Goal: Find contact information: Find contact information

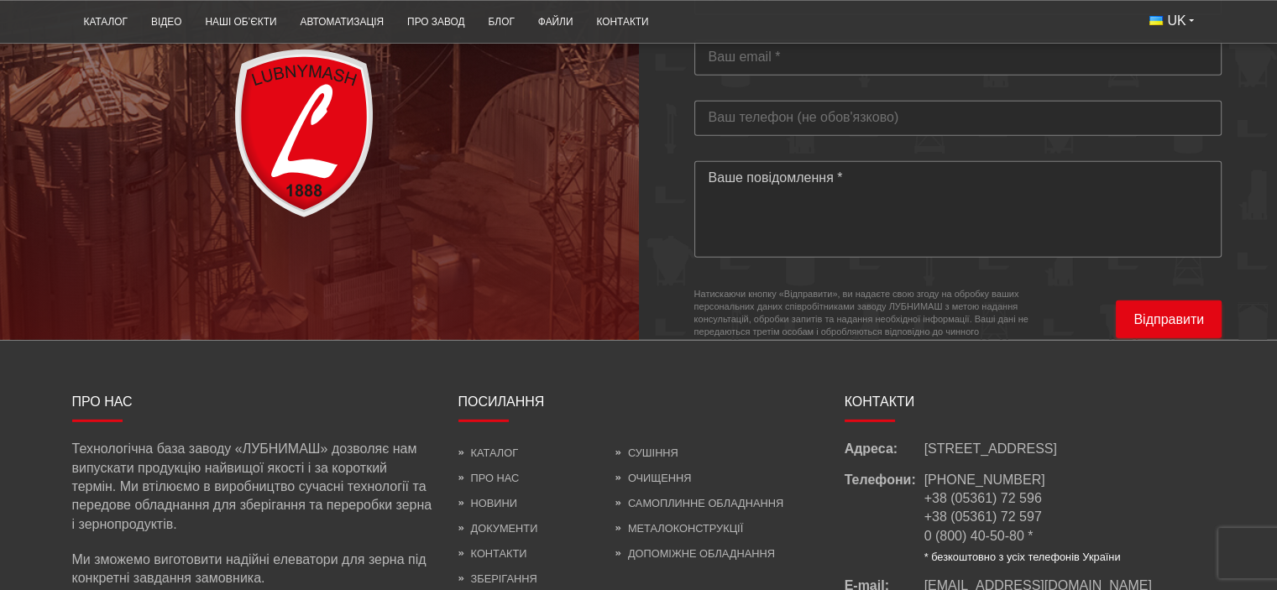
scroll to position [5056, 0]
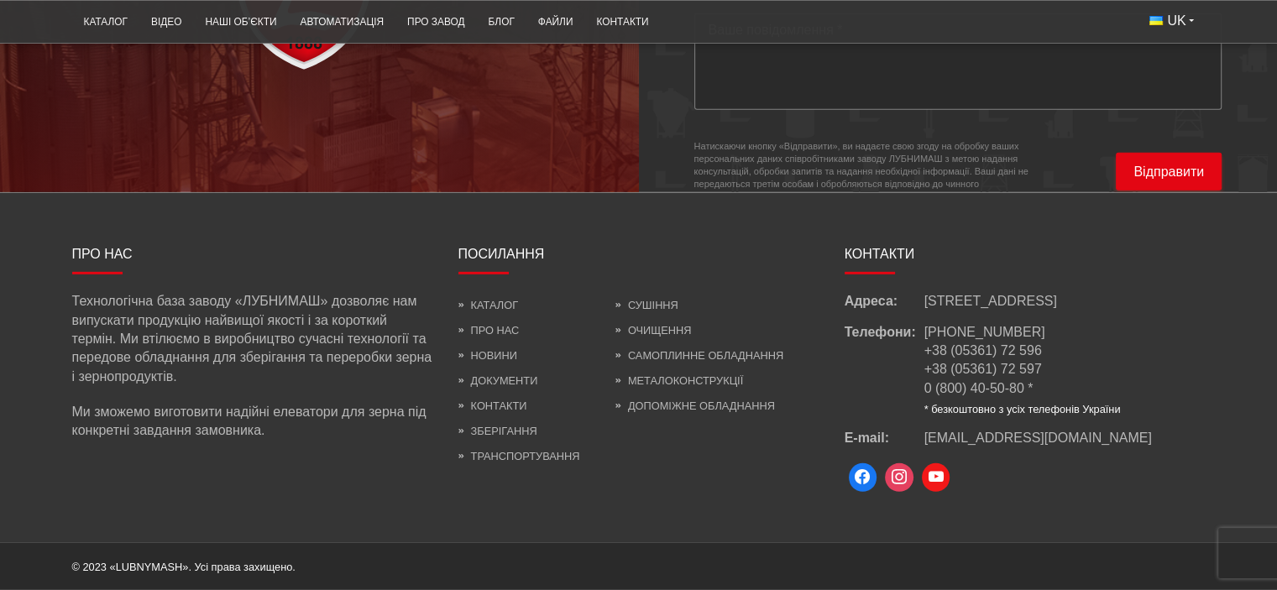
drag, startPoint x: 982, startPoint y: 305, endPoint x: 924, endPoint y: 278, distance: 63.9
click at [925, 292] on span "[STREET_ADDRESS]" at bounding box center [991, 301] width 133 height 18
copy span "[STREET_ADDRESS]"
click at [450, 29] on link "Про завод" at bounding box center [436, 22] width 81 height 33
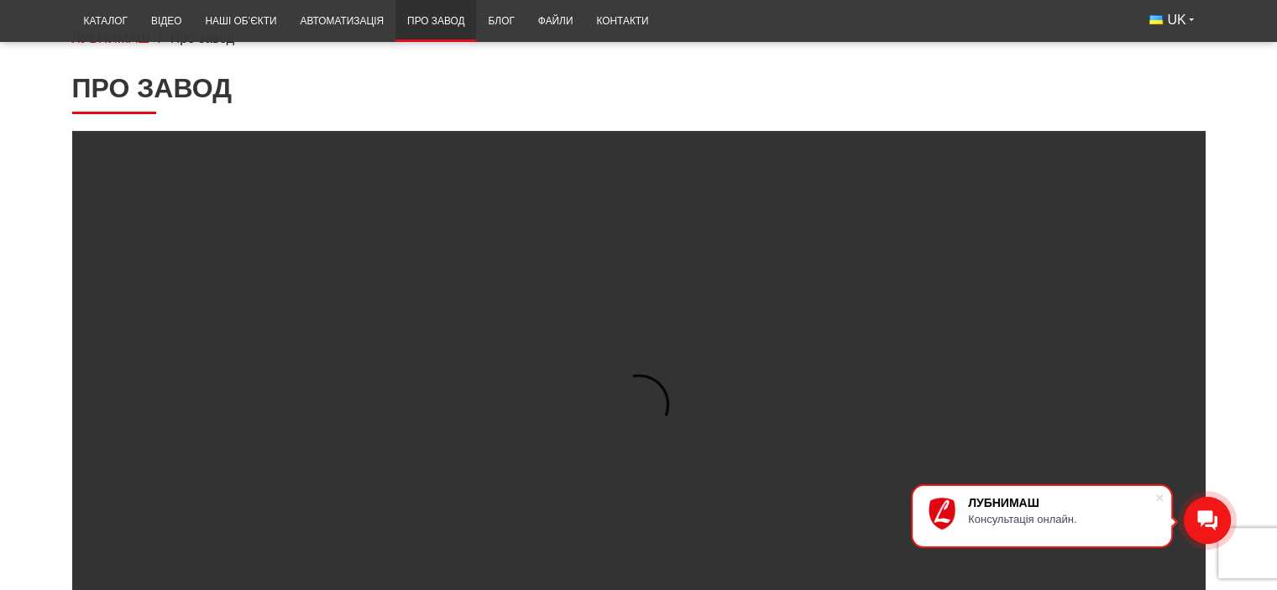
scroll to position [149, 0]
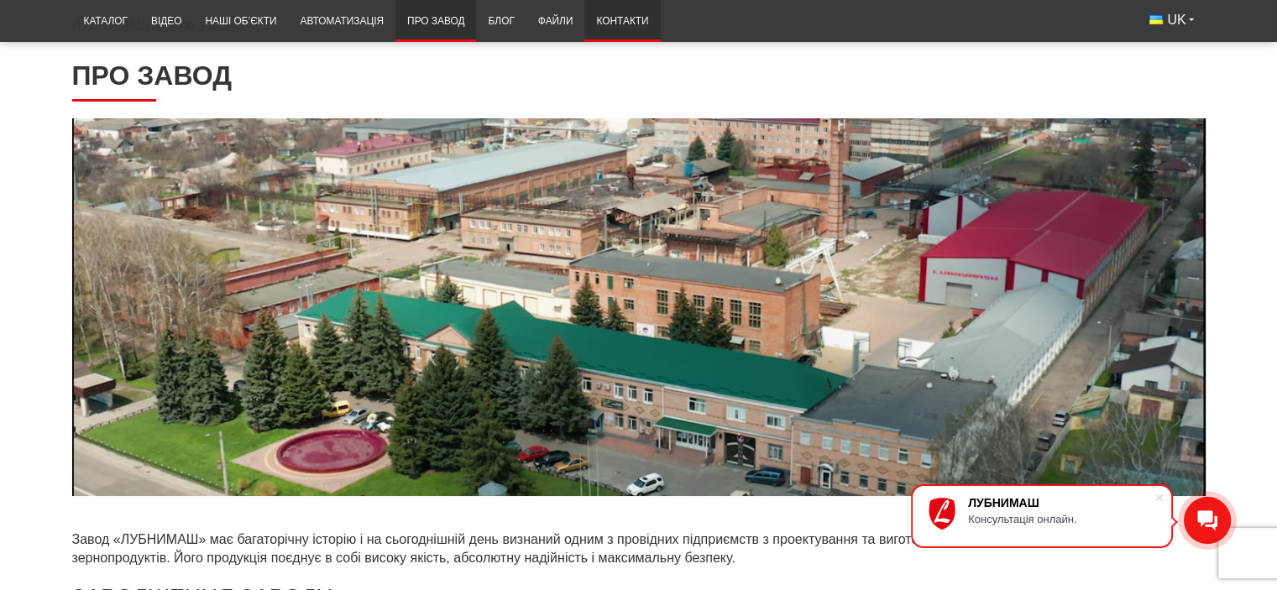
click at [632, 13] on link "Контакти" at bounding box center [622, 21] width 76 height 33
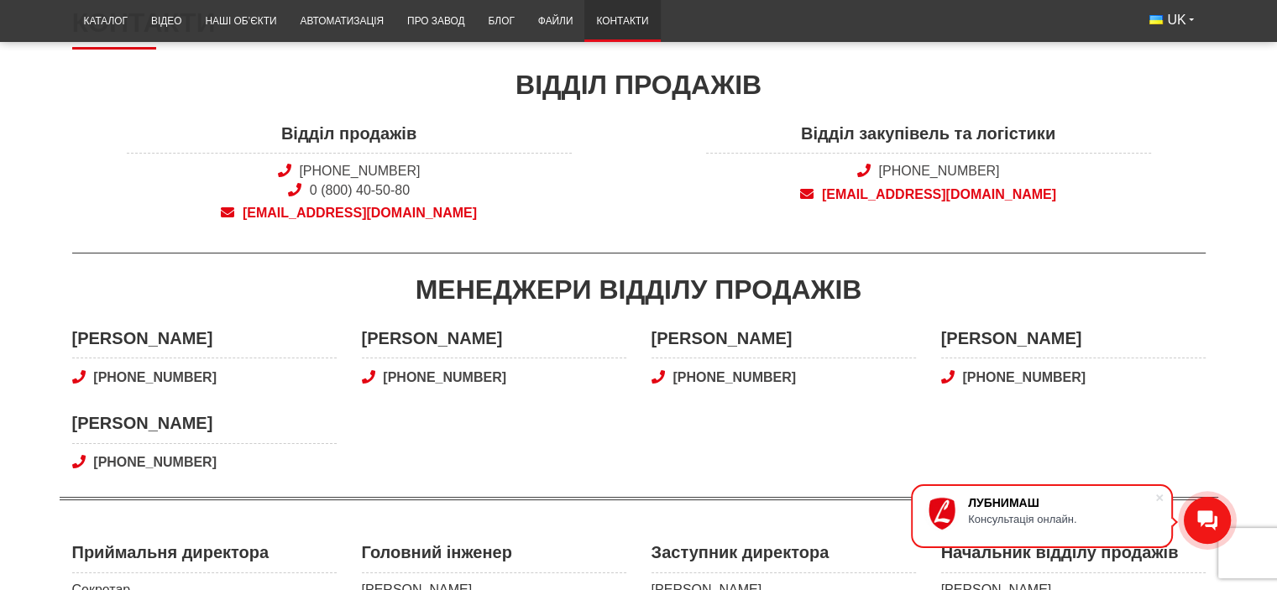
scroll to position [223, 0]
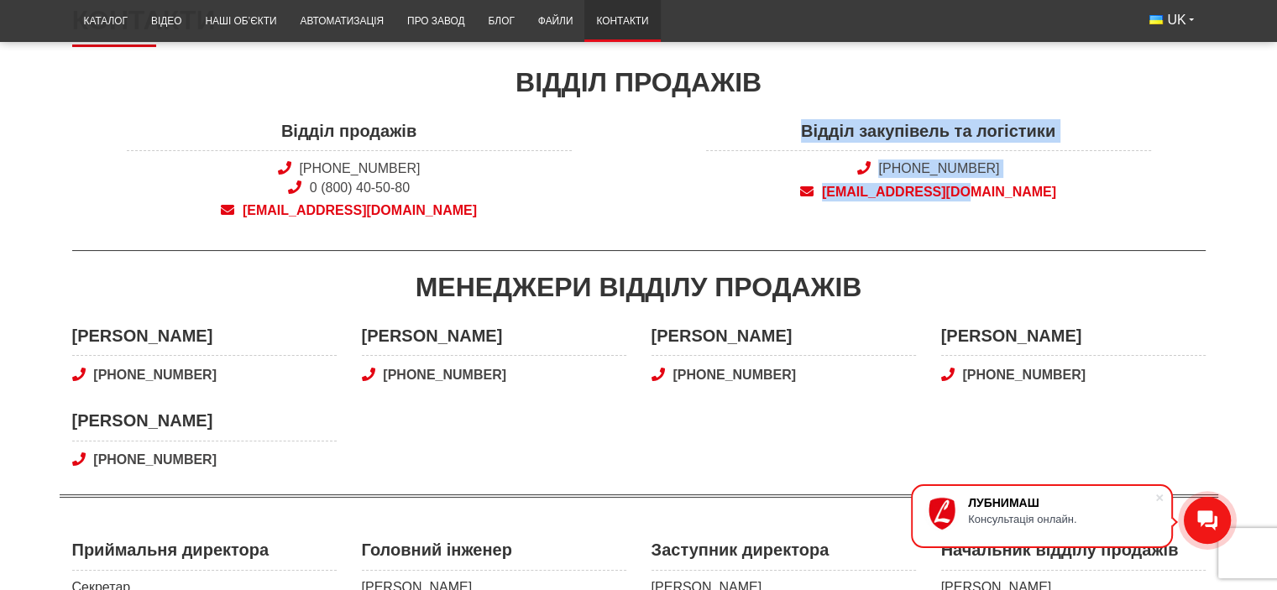
drag, startPoint x: 1066, startPoint y: 181, endPoint x: 800, endPoint y: 118, distance: 272.6
click at [800, 119] on div "Відділ закупівель та логістики +38 (050) 580 22 36 snab@lubnymash.com" at bounding box center [928, 174] width 579 height 111
copy div "Відділ закупівель та логістики +38 (050) 580 22 36 snab@lubnymash.com"
